Goal: Check status: Check status

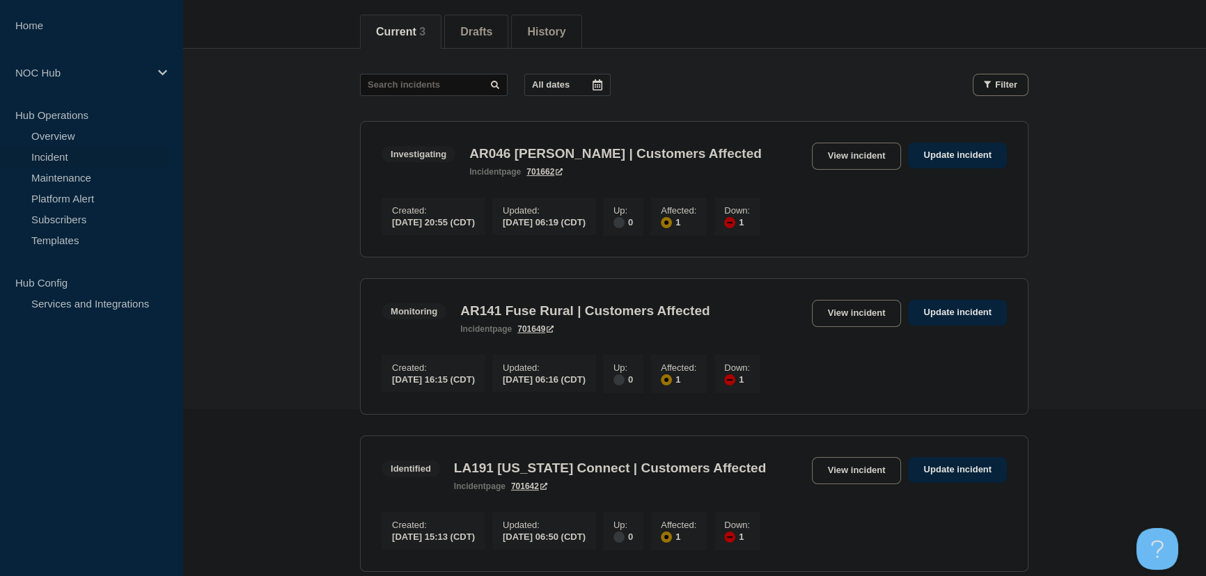
scroll to position [316, 0]
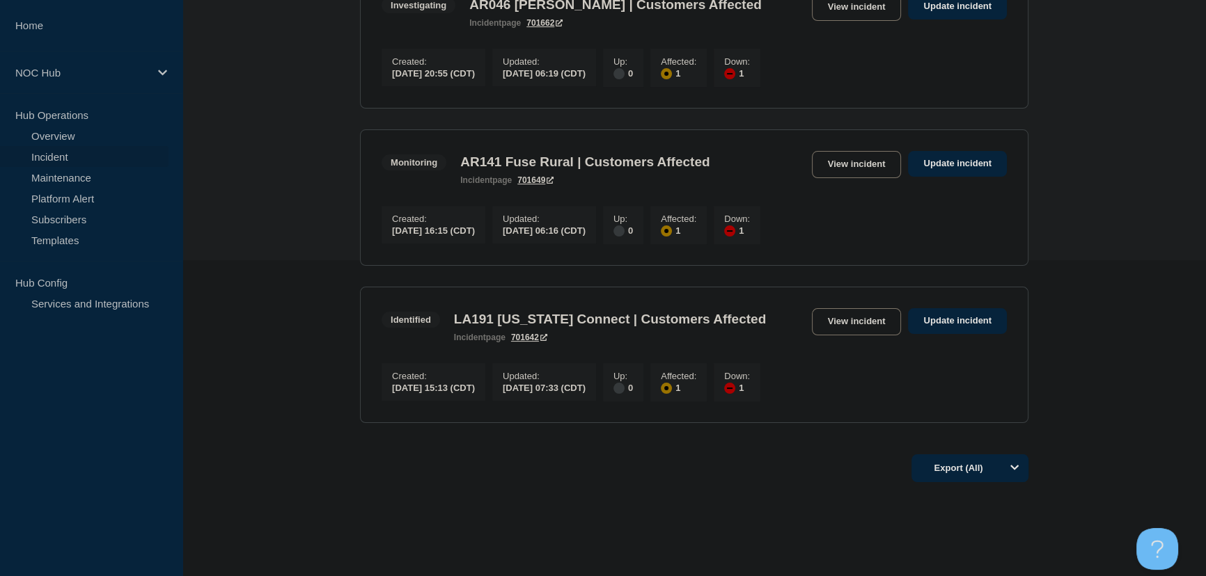
scroll to position [359, 0]
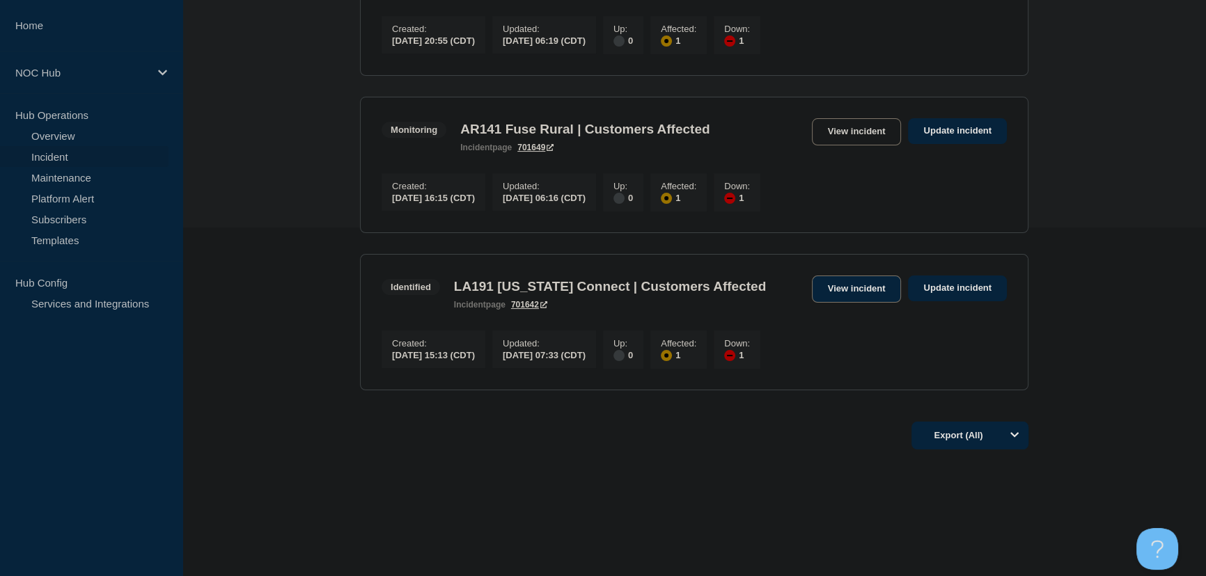
click at [864, 285] on link "View incident" at bounding box center [857, 289] width 90 height 27
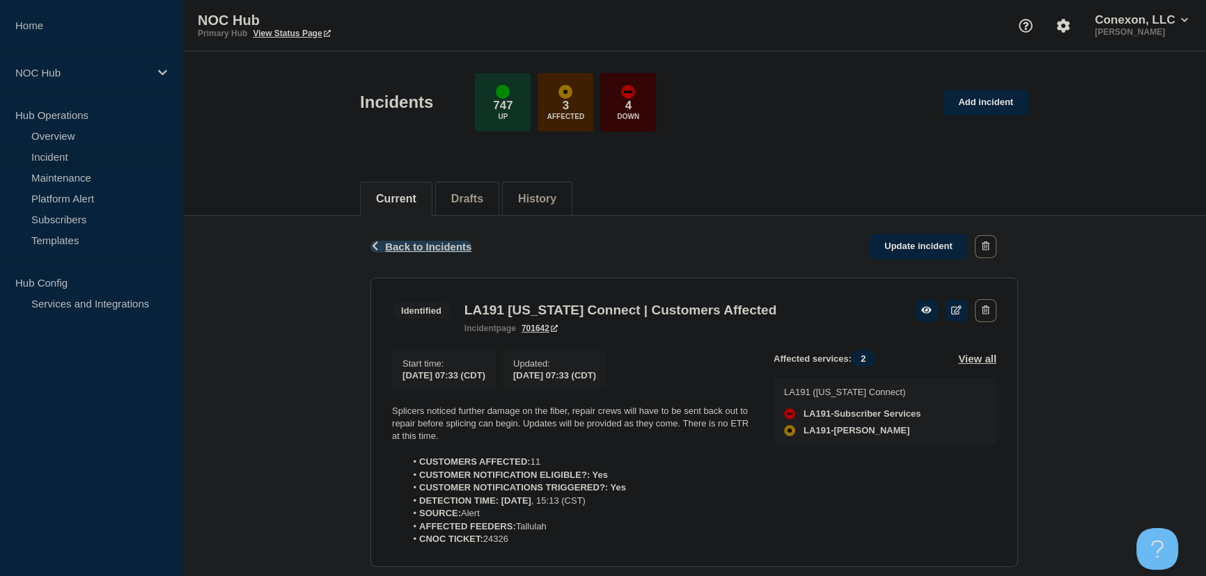
click at [420, 245] on span "Back to Incidents" at bounding box center [428, 247] width 86 height 12
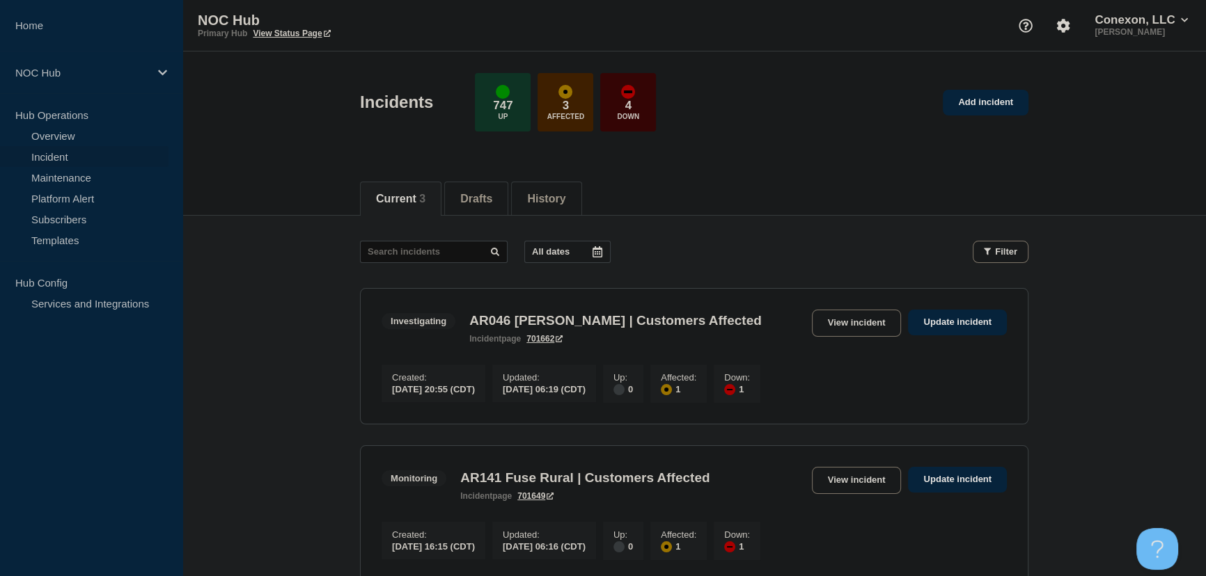
click at [329, 200] on div "Current 3 Drafts History" at bounding box center [693, 192] width 1023 height 48
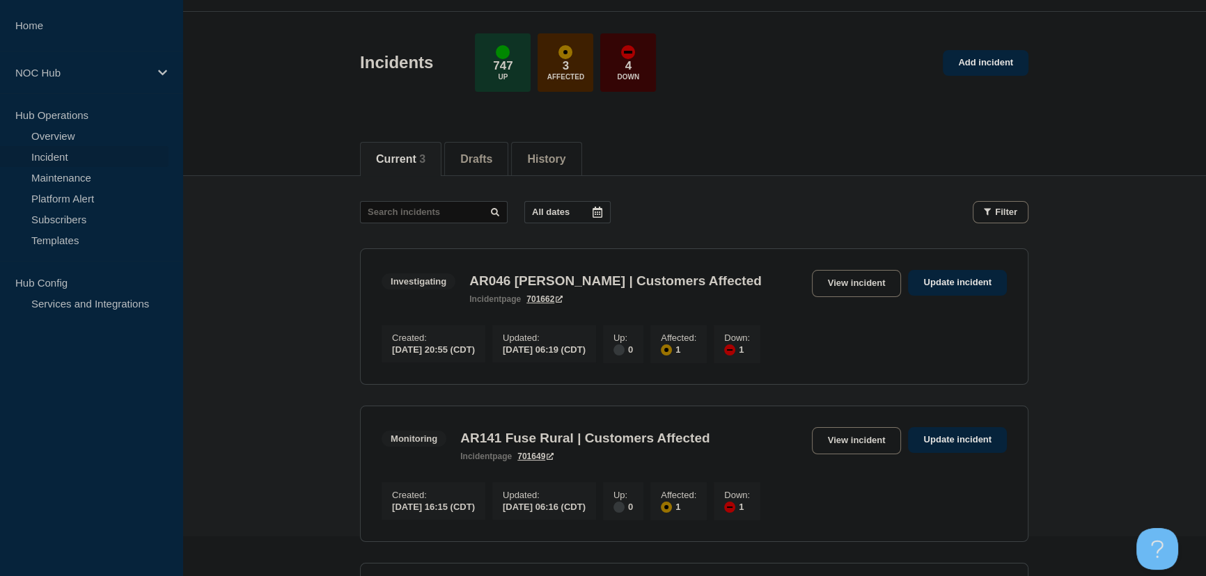
scroll to position [189, 0]
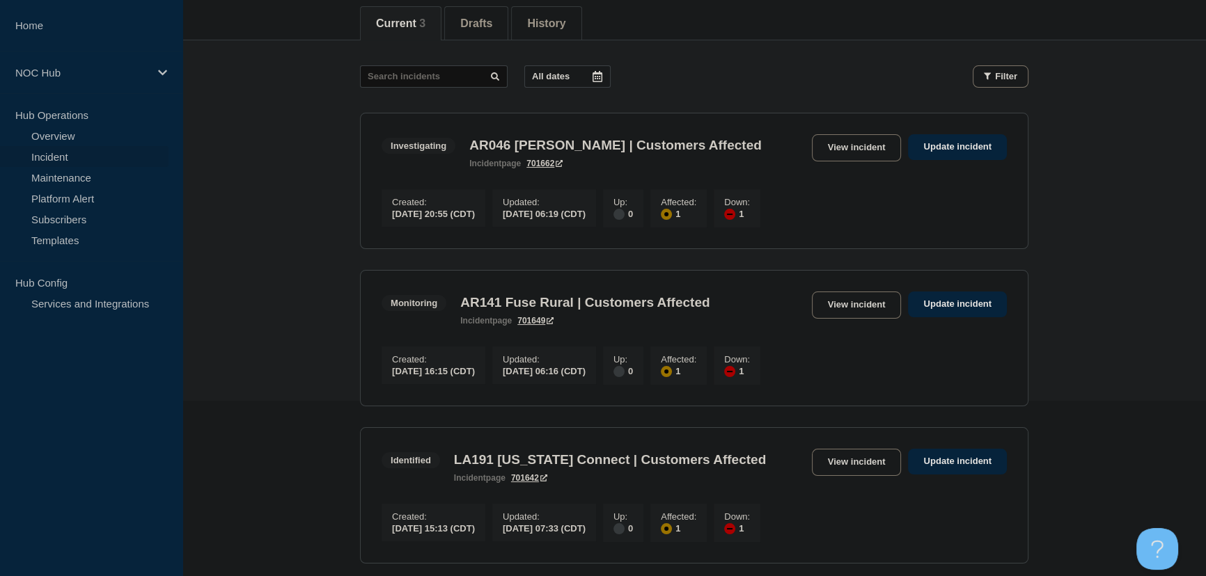
scroll to position [177, 0]
